Goal: Information Seeking & Learning: Learn about a topic

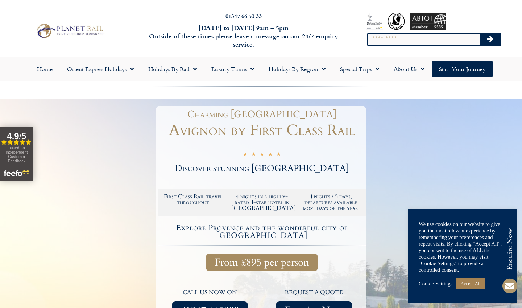
click at [444, 151] on div at bounding box center [261, 255] width 522 height 313
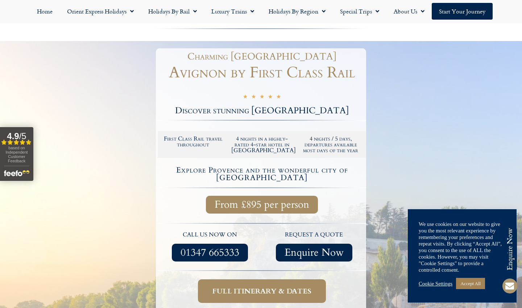
scroll to position [58, 0]
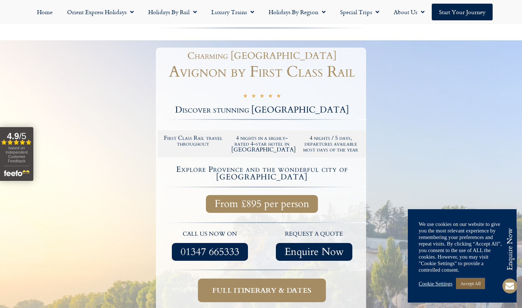
click at [469, 284] on link "Accept All" at bounding box center [470, 282] width 29 height 11
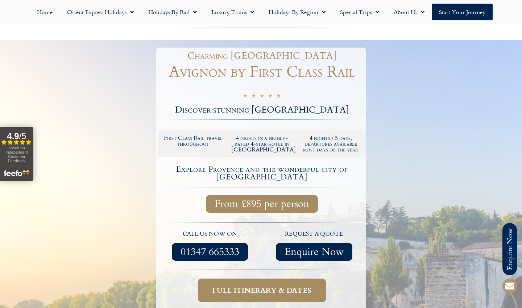
click at [441, 132] on div at bounding box center [261, 196] width 522 height 313
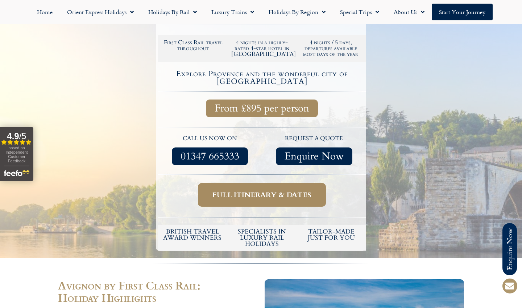
scroll to position [155, 0]
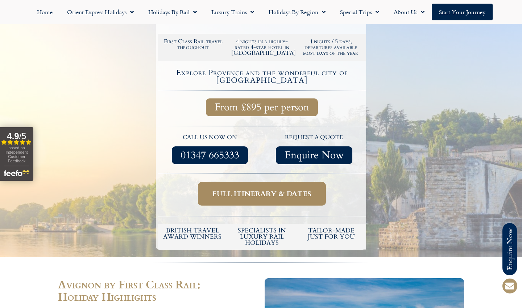
click at [247, 189] on span "Full itinerary & dates" at bounding box center [262, 193] width 99 height 9
click at [277, 189] on span "Full itinerary & dates" at bounding box center [262, 193] width 99 height 9
click at [410, 132] on div at bounding box center [261, 100] width 522 height 313
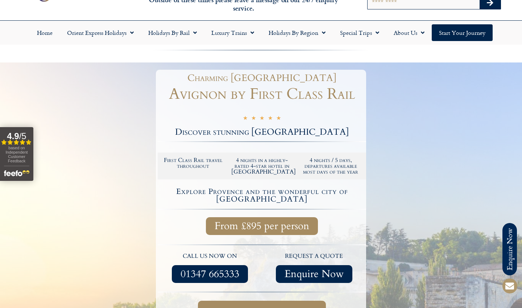
scroll to position [22, 0]
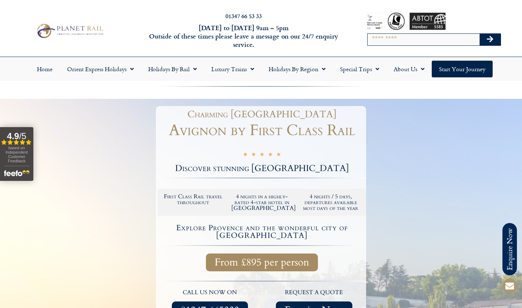
click at [130, 195] on div at bounding box center [261, 255] width 522 height 313
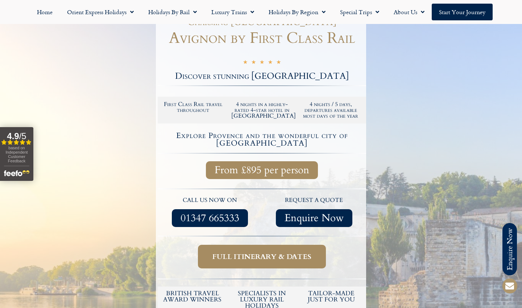
scroll to position [92, 0]
